Goal: Find specific page/section: Find specific page/section

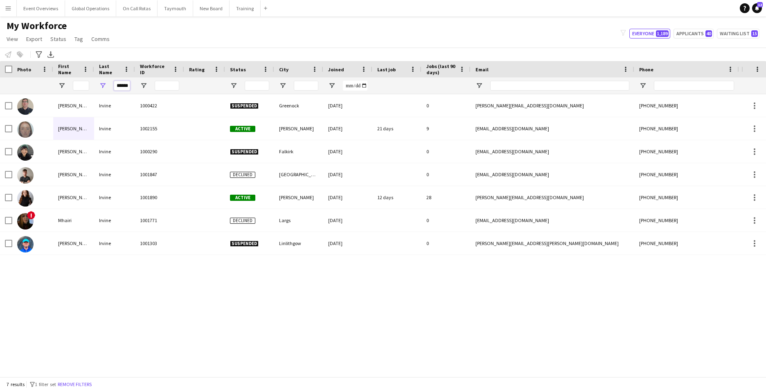
click at [130, 88] on div "******" at bounding box center [114, 85] width 41 height 16
type input "*"
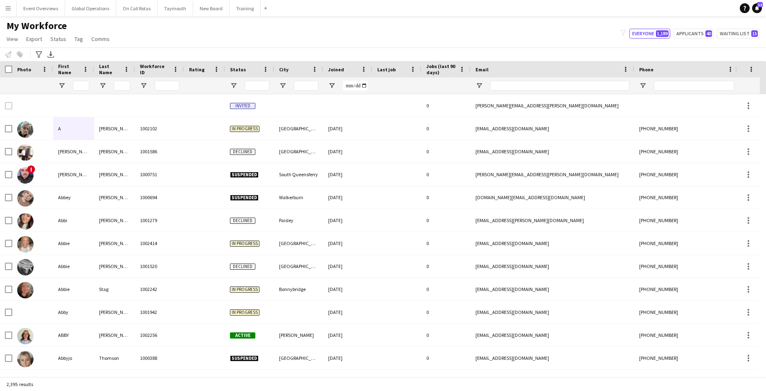
click at [12, 7] on button "Menu" at bounding box center [8, 8] width 16 height 16
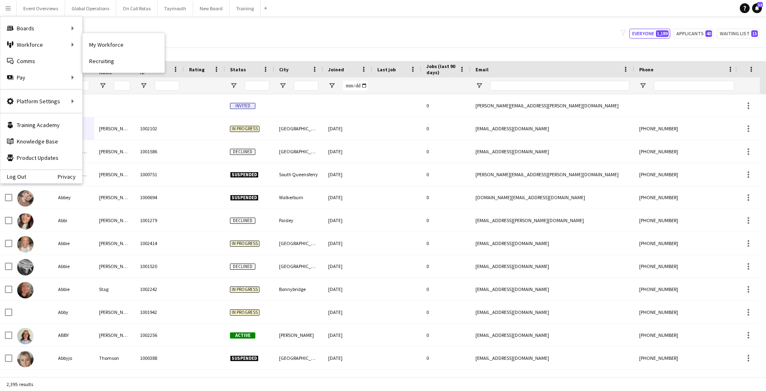
click at [120, 44] on link "My Workforce" at bounding box center [124, 44] width 82 height 16
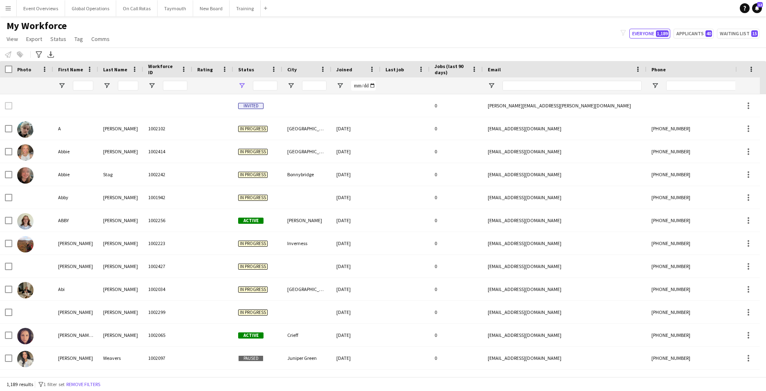
type input "**********"
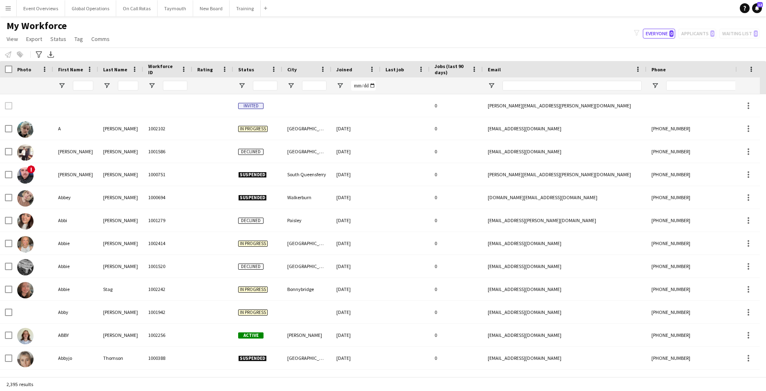
click at [11, 9] on app-icon "Menu" at bounding box center [8, 8] width 7 height 7
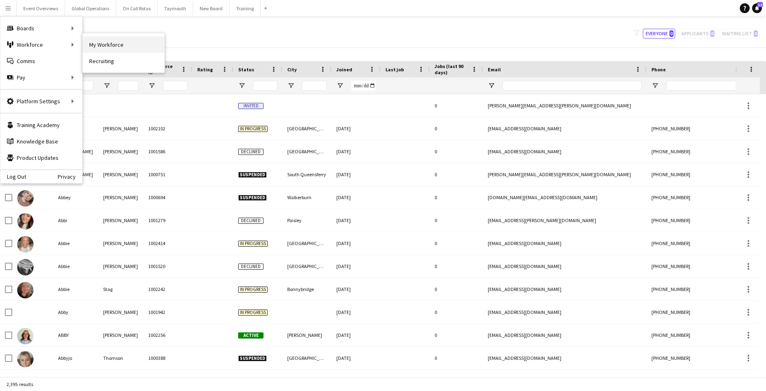
click at [116, 41] on link "My Workforce" at bounding box center [124, 44] width 82 height 16
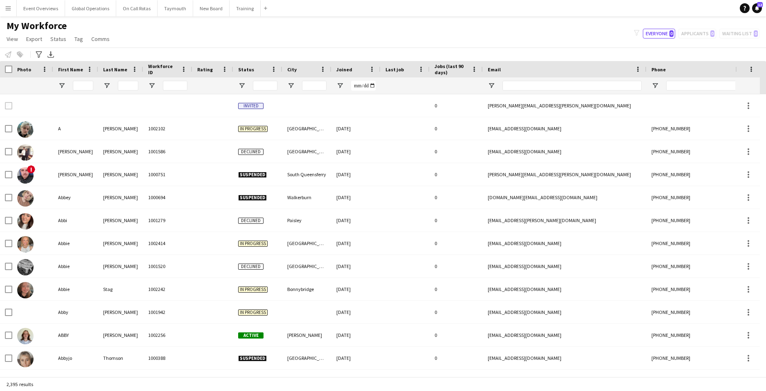
click at [9, 4] on button "Menu" at bounding box center [8, 8] width 16 height 16
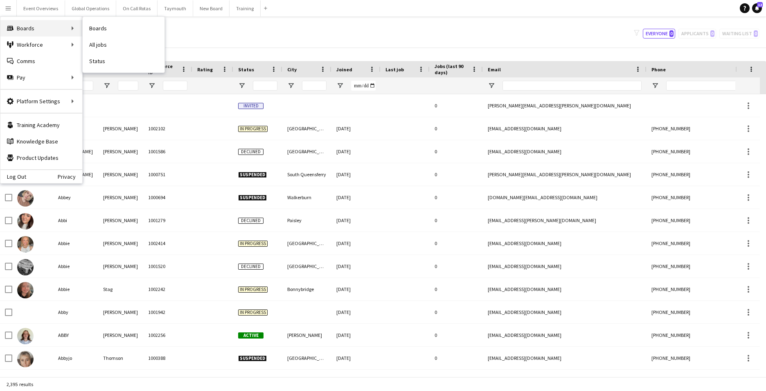
click at [27, 27] on div "Boards Boards" at bounding box center [41, 28] width 82 height 16
click at [93, 27] on link "Boards" at bounding box center [124, 28] width 82 height 16
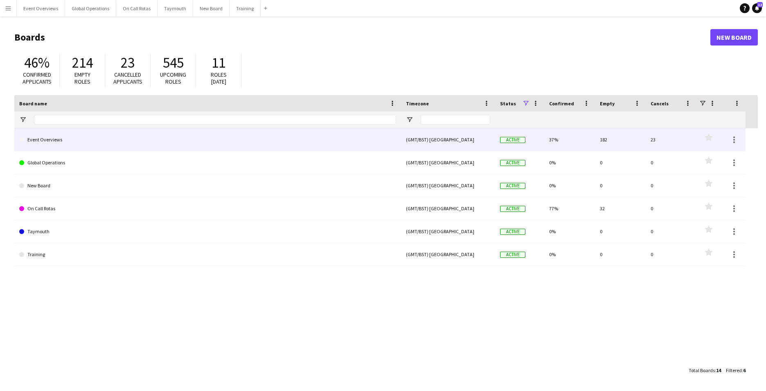
click at [41, 139] on link "Event Overviews" at bounding box center [207, 139] width 377 height 23
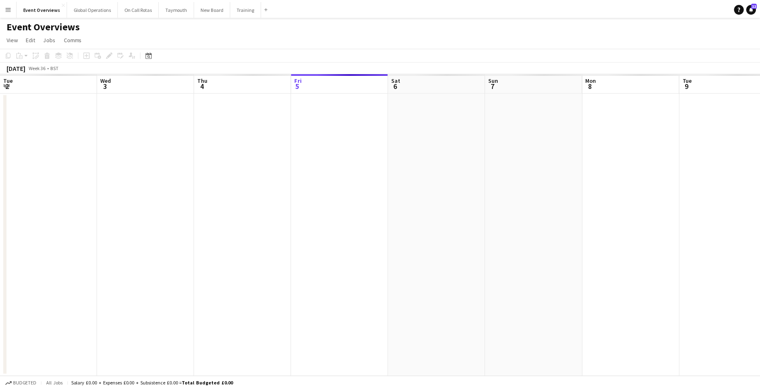
scroll to position [0, 196]
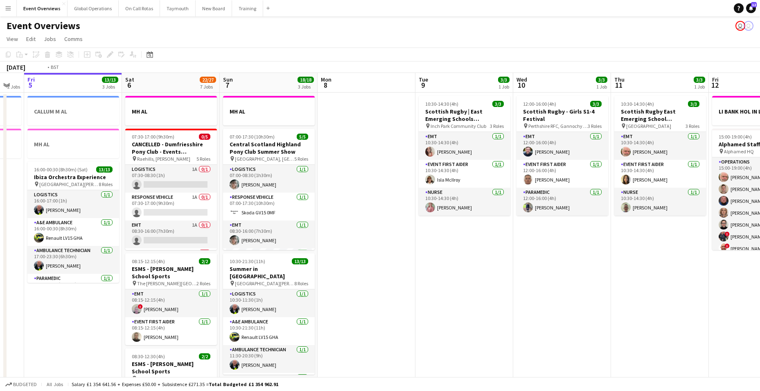
drag, startPoint x: 595, startPoint y: 295, endPoint x: 1, endPoint y: 291, distance: 593.5
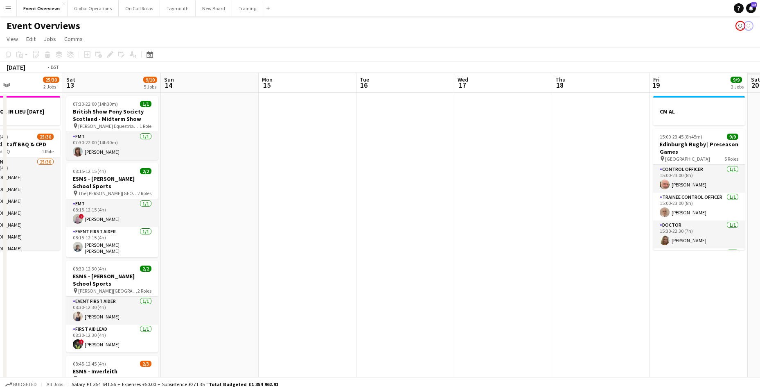
drag, startPoint x: 482, startPoint y: 347, endPoint x: -8, endPoint y: 302, distance: 492.1
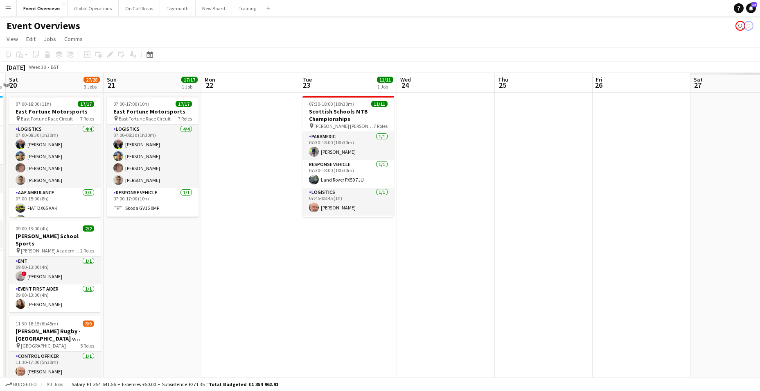
drag, startPoint x: 492, startPoint y: 340, endPoint x: -197, endPoint y: 282, distance: 691.4
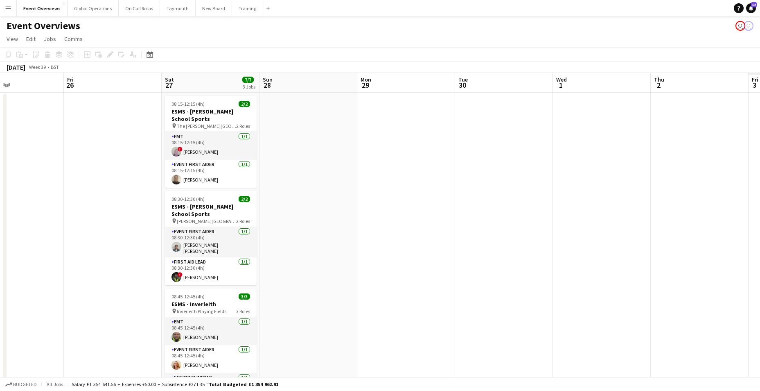
drag, startPoint x: 427, startPoint y: 314, endPoint x: 14, endPoint y: 282, distance: 413.4
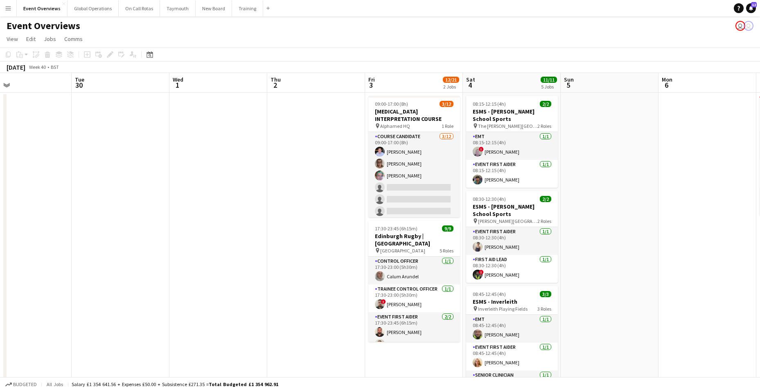
scroll to position [0, 257]
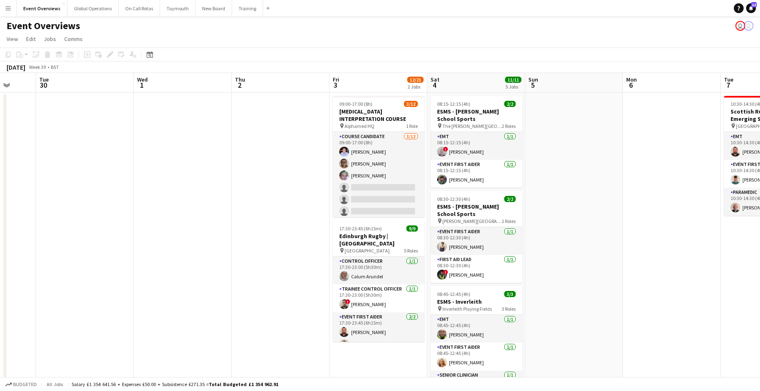
drag, startPoint x: 319, startPoint y: 290, endPoint x: 142, endPoint y: 273, distance: 178.0
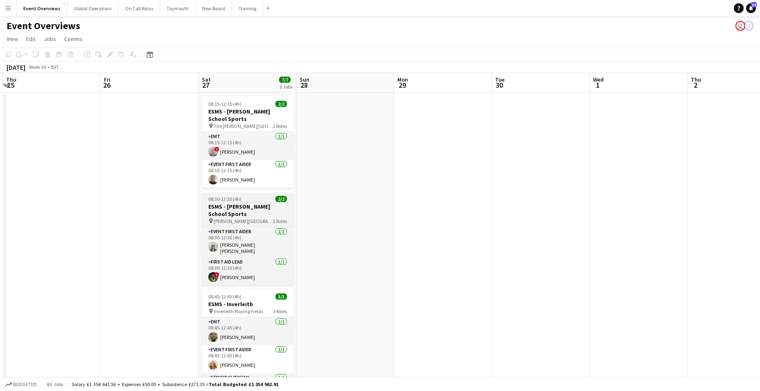
drag, startPoint x: 80, startPoint y: 211, endPoint x: 356, endPoint y: 215, distance: 275.9
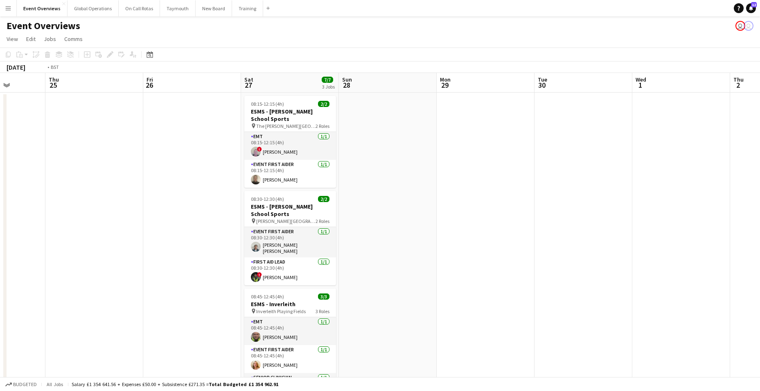
drag, startPoint x: 185, startPoint y: 219, endPoint x: 720, endPoint y: 223, distance: 535.8
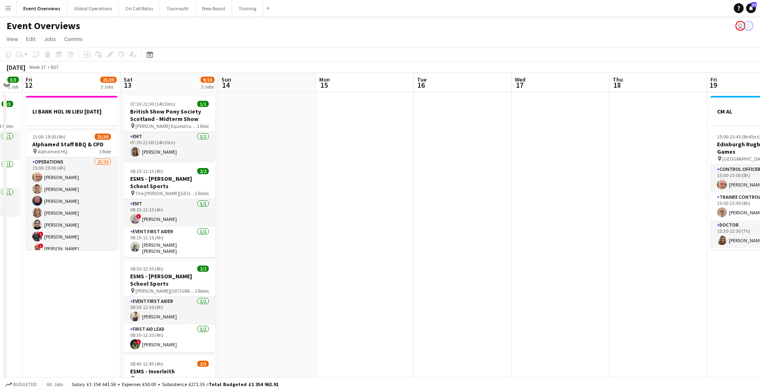
drag, startPoint x: 108, startPoint y: 224, endPoint x: 686, endPoint y: 222, distance: 578.4
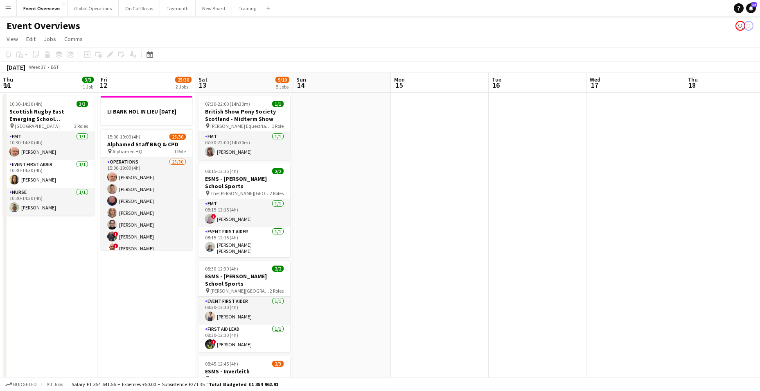
scroll to position [0, 192]
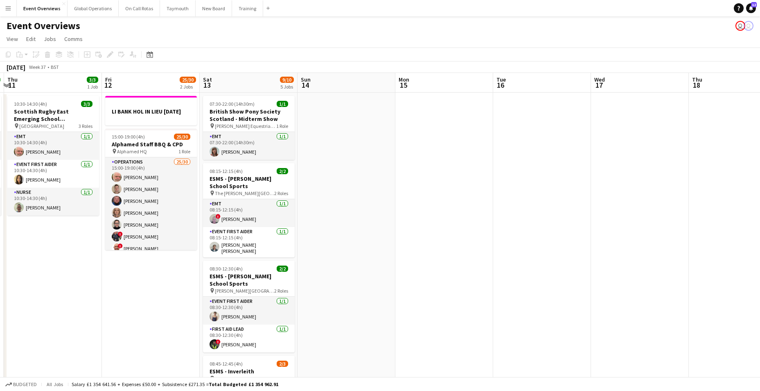
drag, startPoint x: 47, startPoint y: 240, endPoint x: 126, endPoint y: 248, distance: 79.8
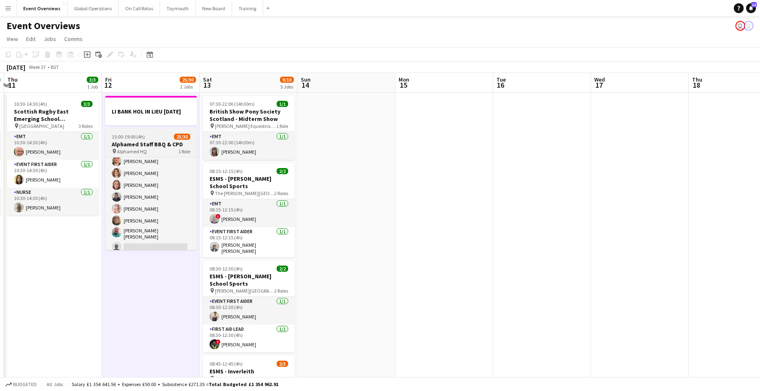
scroll to position [242, 0]
